Goal: Information Seeking & Learning: Learn about a topic

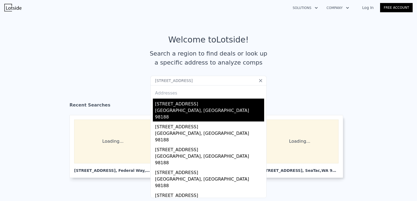
type input "[STREET_ADDRESS]"
click at [193, 106] on div "[STREET_ADDRESS]" at bounding box center [209, 102] width 109 height 9
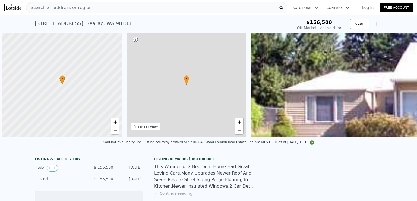
scroll to position [0, 2]
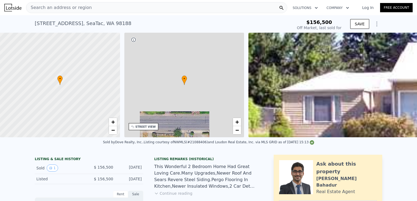
type input "-$ 168,903"
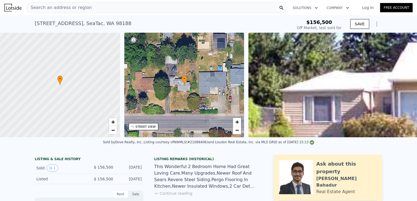
click at [324, 21] on span "$156,500" at bounding box center [320, 22] width 26 height 6
copy span "$156,500"
type input "$ 544,000"
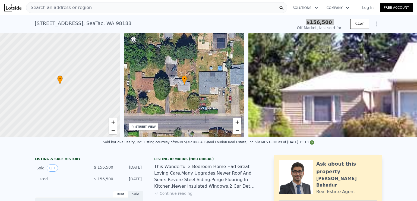
type input "$ 335,495"
